Goal: Task Accomplishment & Management: Manage account settings

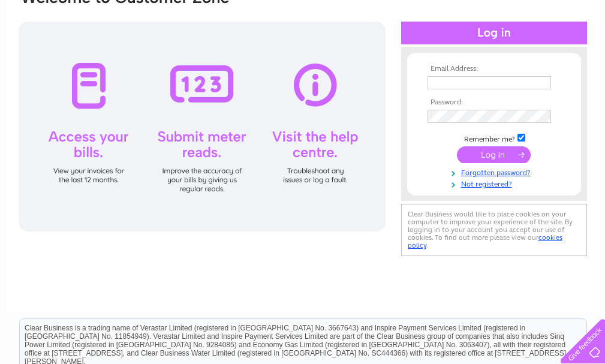
scroll to position [120, 0]
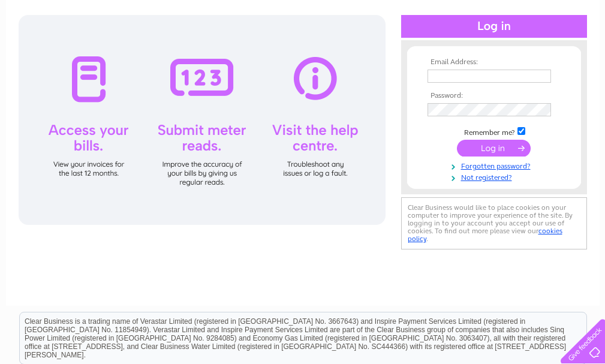
type input "tonyapthorpe.1952@gmail.com"
click at [491, 149] on input "submit" at bounding box center [494, 148] width 74 height 17
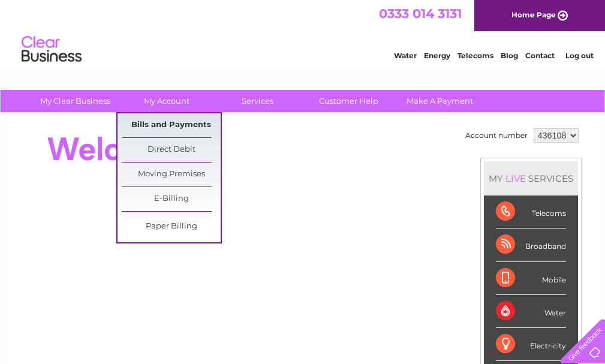
click at [187, 123] on link "Bills and Payments" at bounding box center [171, 125] width 99 height 24
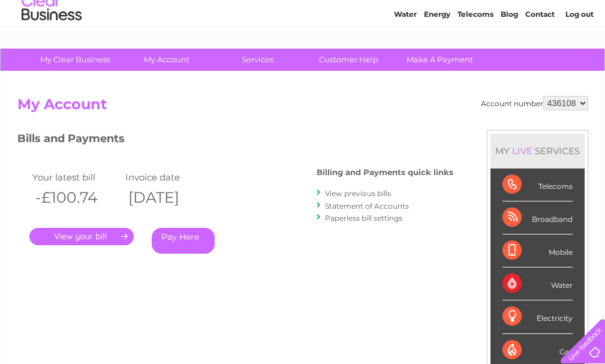
scroll to position [60, 0]
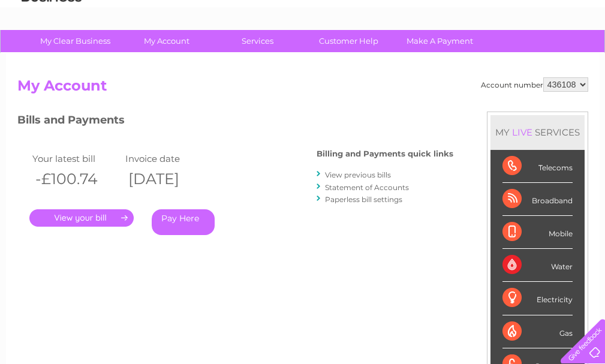
click at [114, 217] on link "." at bounding box center [81, 217] width 104 height 17
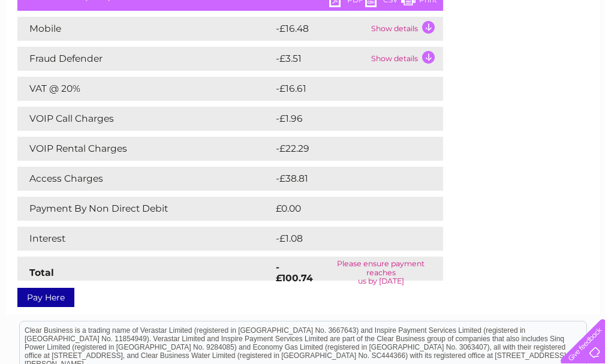
scroll to position [180, 0]
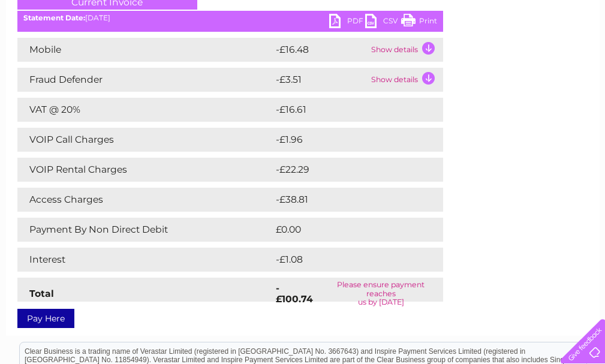
click at [391, 52] on td "Show details" at bounding box center [405, 50] width 75 height 24
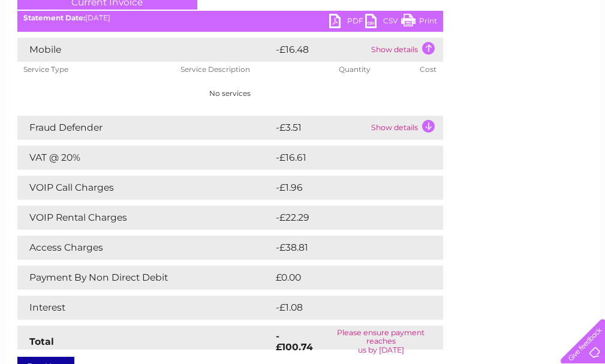
click at [387, 127] on td "Show details" at bounding box center [405, 128] width 75 height 24
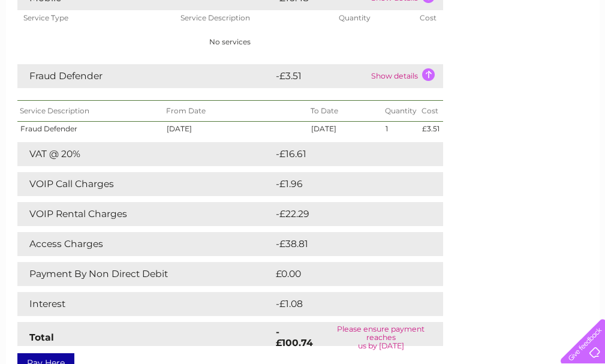
scroll to position [300, 0]
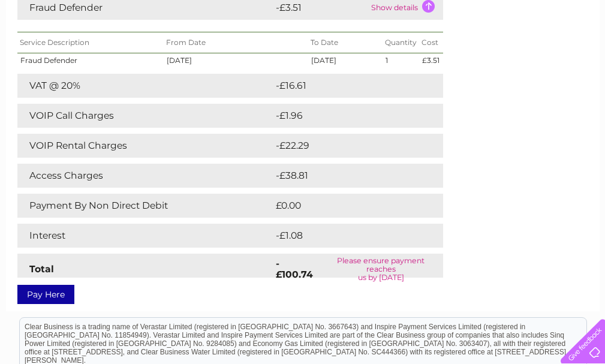
click at [366, 88] on td "-£16.61" at bounding box center [346, 86] width 146 height 24
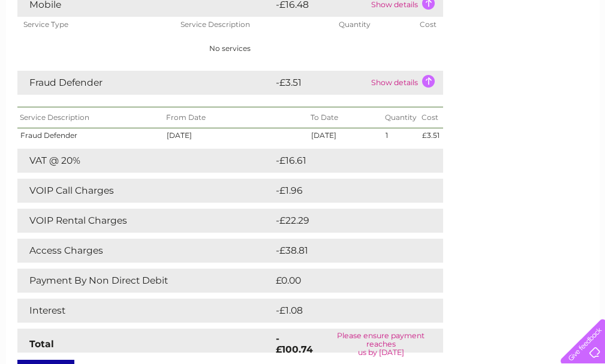
scroll to position [240, 0]
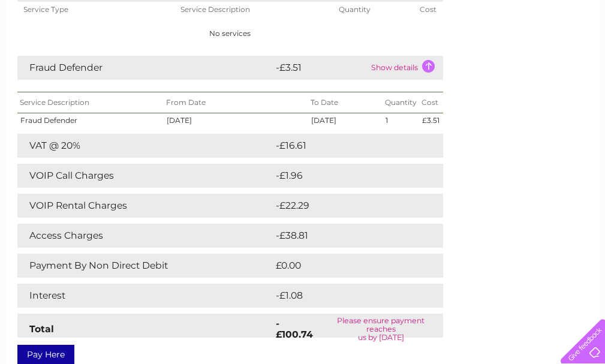
click at [303, 152] on td "-£16.61" at bounding box center [346, 146] width 146 height 24
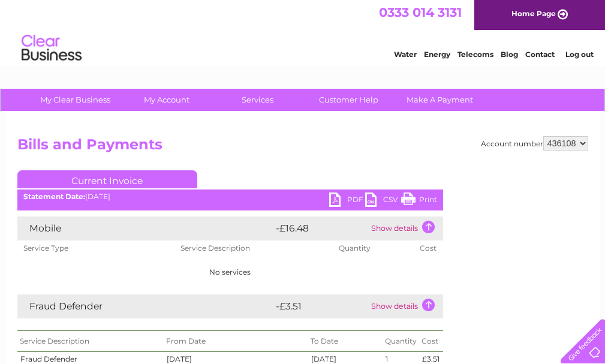
scroll to position [0, 0]
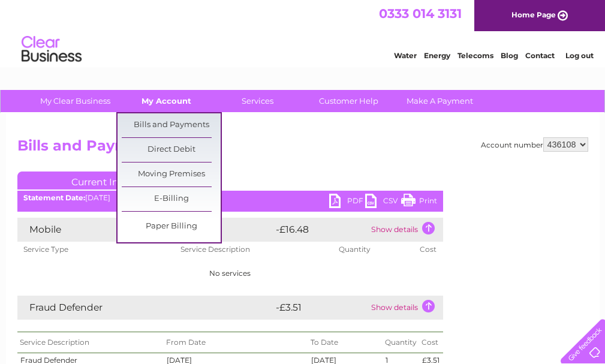
click at [176, 97] on link "My Account" at bounding box center [166, 101] width 99 height 22
click at [206, 131] on link "Bills and Payments" at bounding box center [171, 125] width 99 height 24
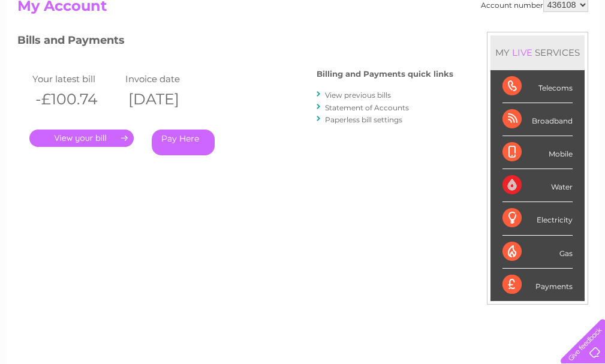
scroll to position [120, 0]
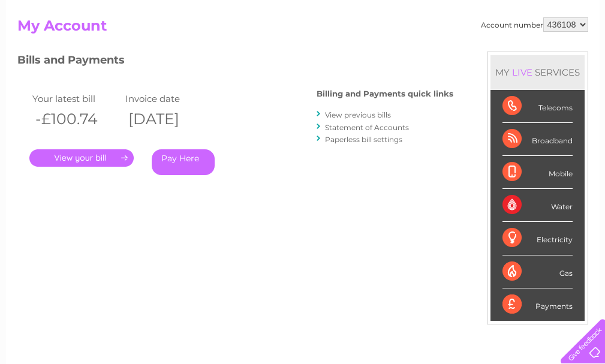
click at [103, 157] on link "." at bounding box center [81, 157] width 104 height 17
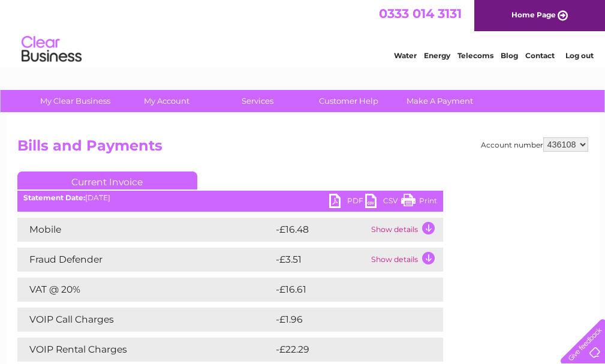
click at [351, 197] on link "PDF" at bounding box center [347, 202] width 36 height 17
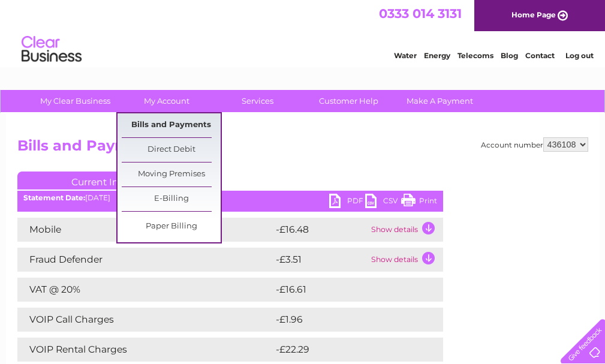
click at [170, 125] on link "Bills and Payments" at bounding box center [171, 125] width 99 height 24
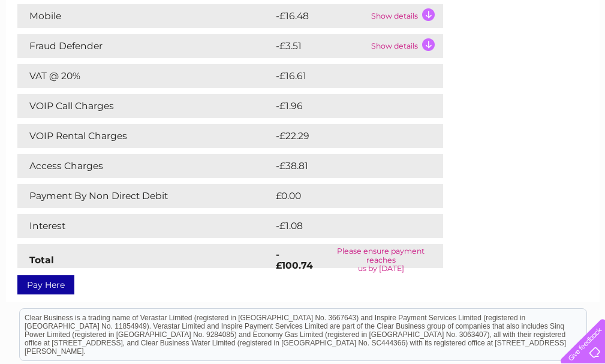
scroll to position [240, 0]
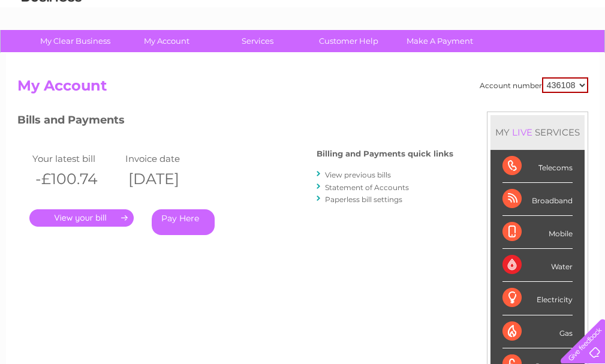
scroll to position [120, 0]
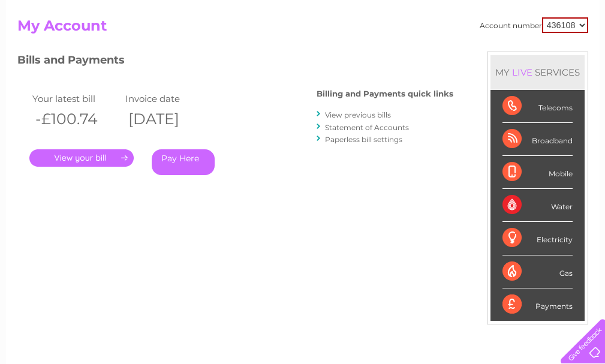
click at [356, 116] on link "View previous bills" at bounding box center [358, 114] width 66 height 9
